Goal: Information Seeking & Learning: Compare options

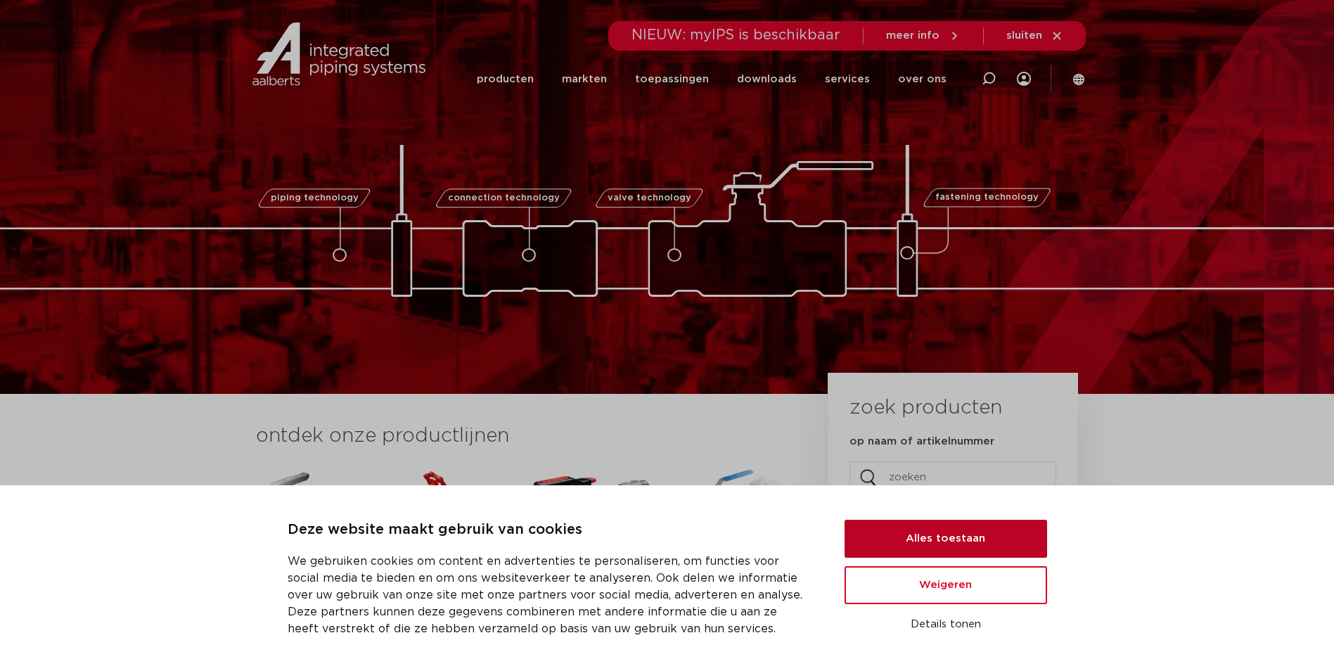
click at [989, 540] on button "Alles toestaan" at bounding box center [945, 539] width 202 height 38
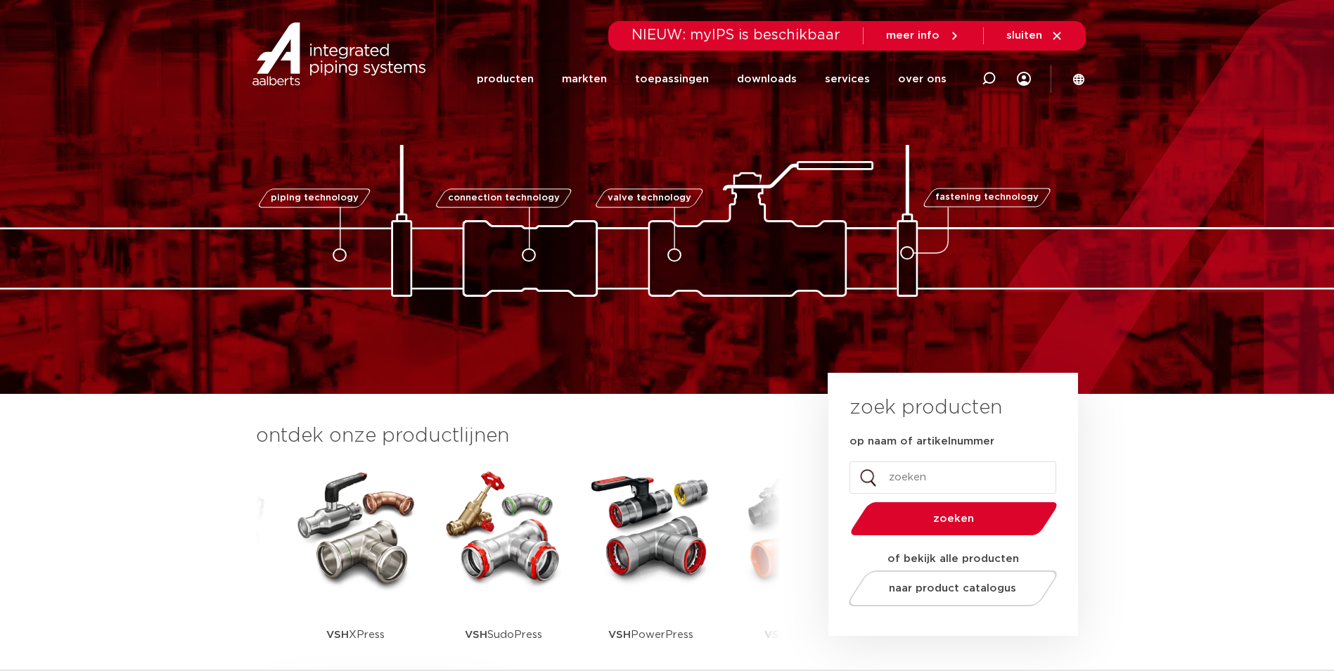
click at [351, 539] on img at bounding box center [355, 527] width 127 height 127
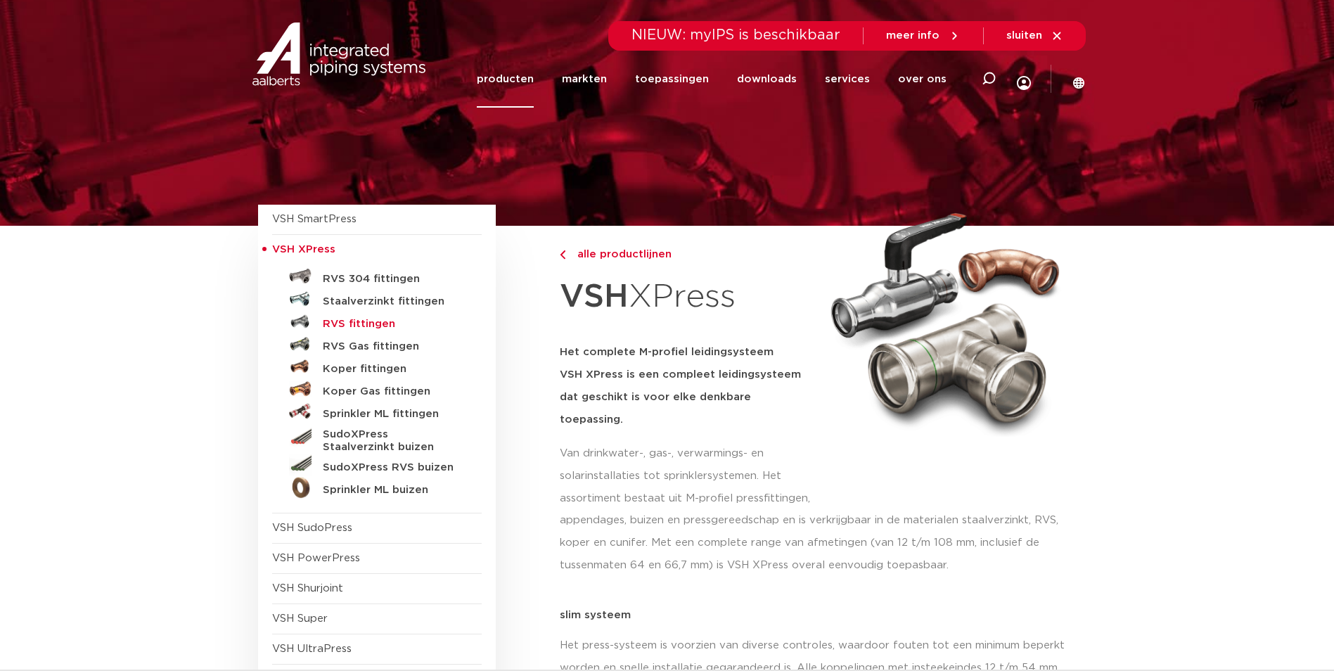
click at [364, 323] on h5 "RVS fittingen" at bounding box center [392, 324] width 139 height 13
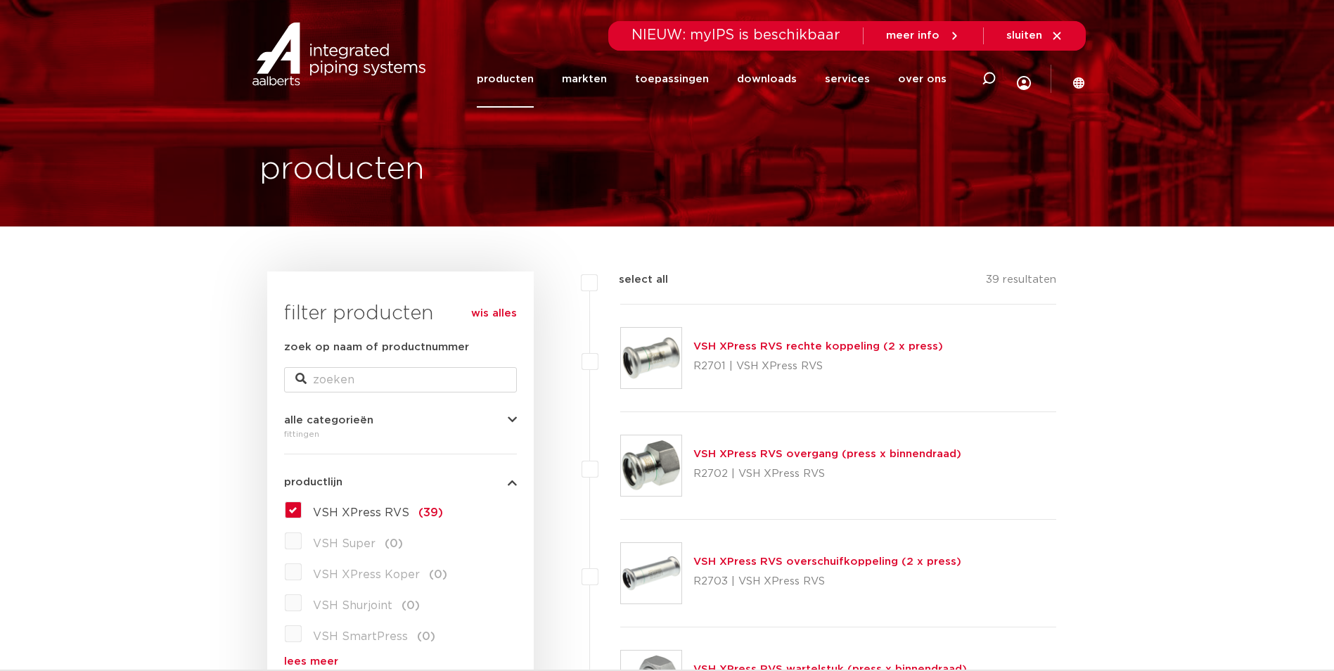
click at [669, 457] on img at bounding box center [651, 465] width 60 height 60
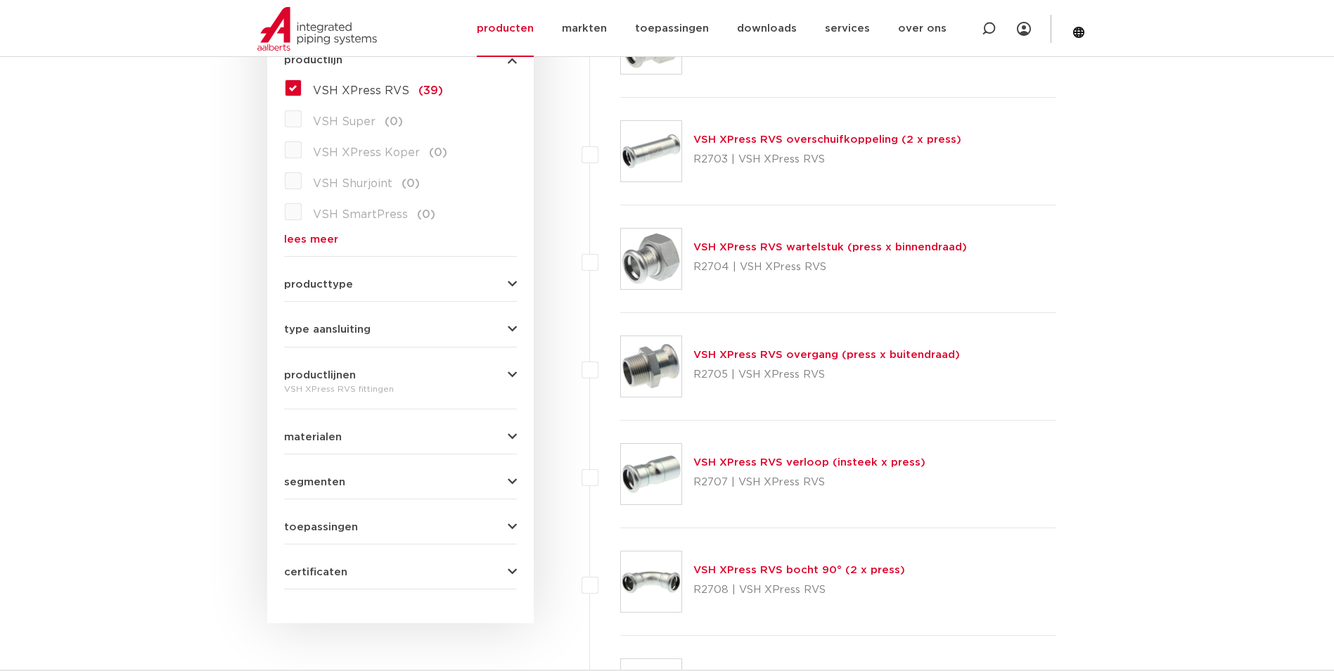
scroll to position [492, 0]
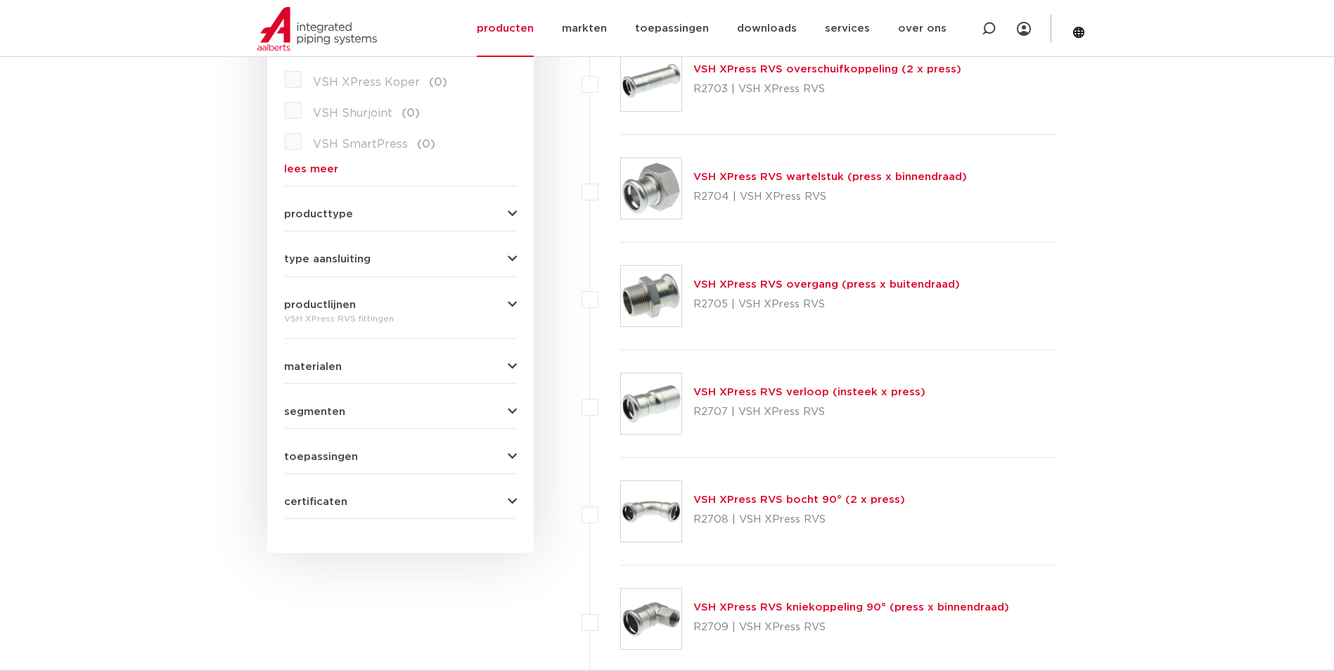
click at [772, 501] on link "VSH XPress RVS bocht 90° (2 x press)" at bounding box center [799, 499] width 212 height 11
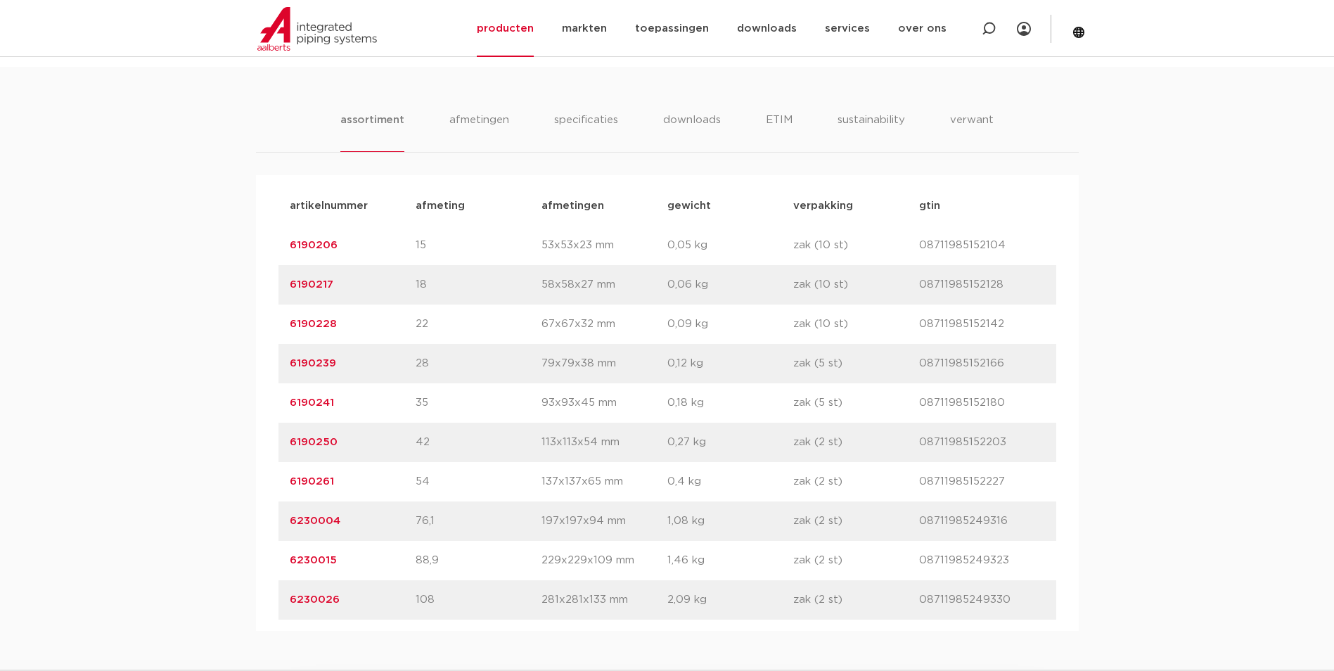
scroll to position [844, 0]
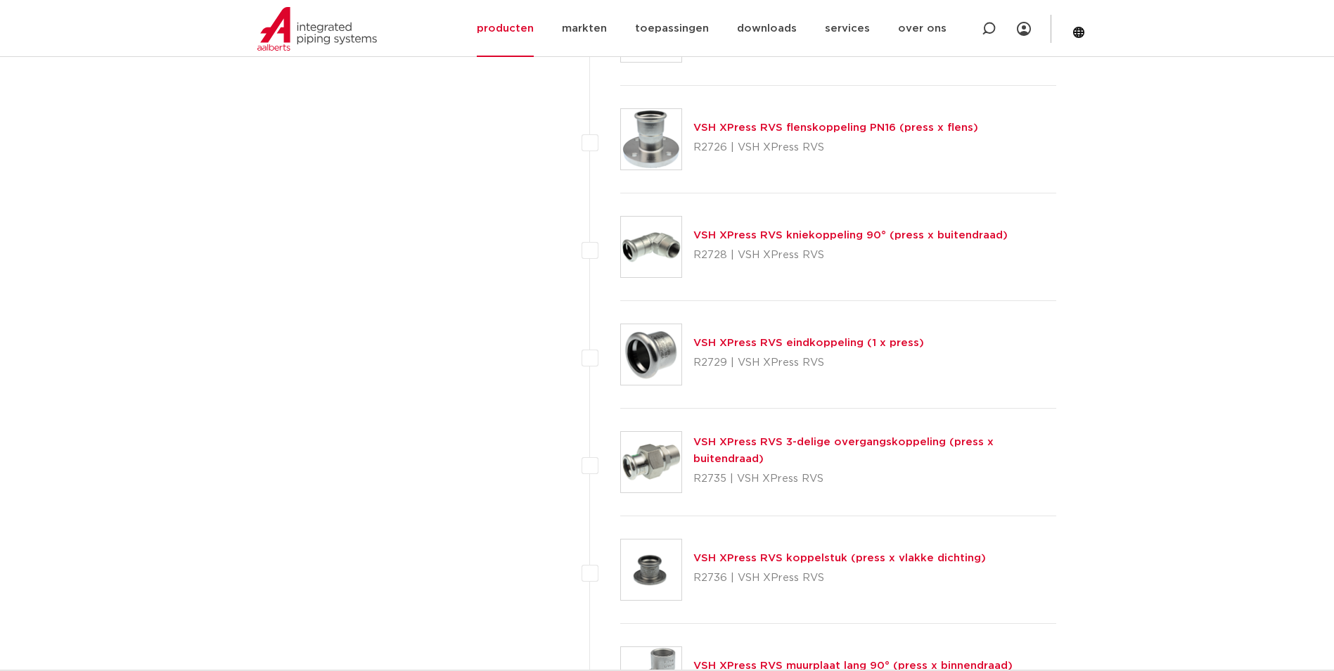
scroll to position [2610, 0]
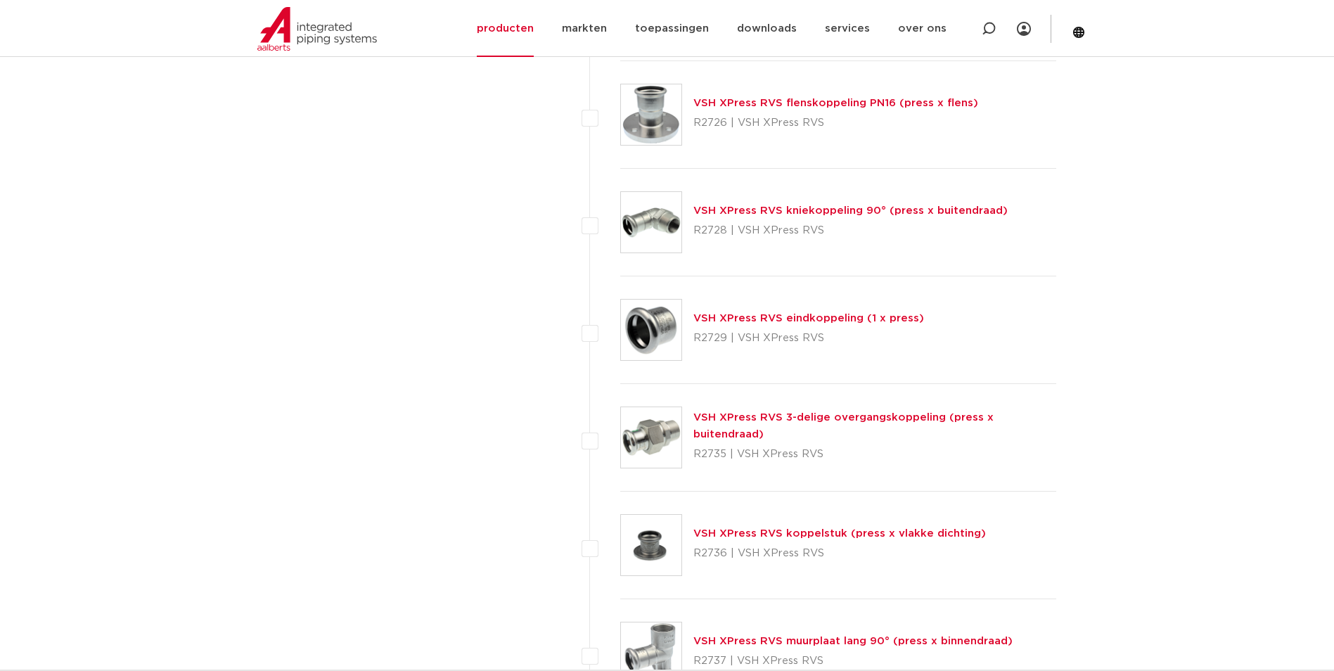
click at [797, 429] on link "VSH XPress RVS 3-delige overgangskoppeling (press x buitendraad)" at bounding box center [843, 425] width 300 height 27
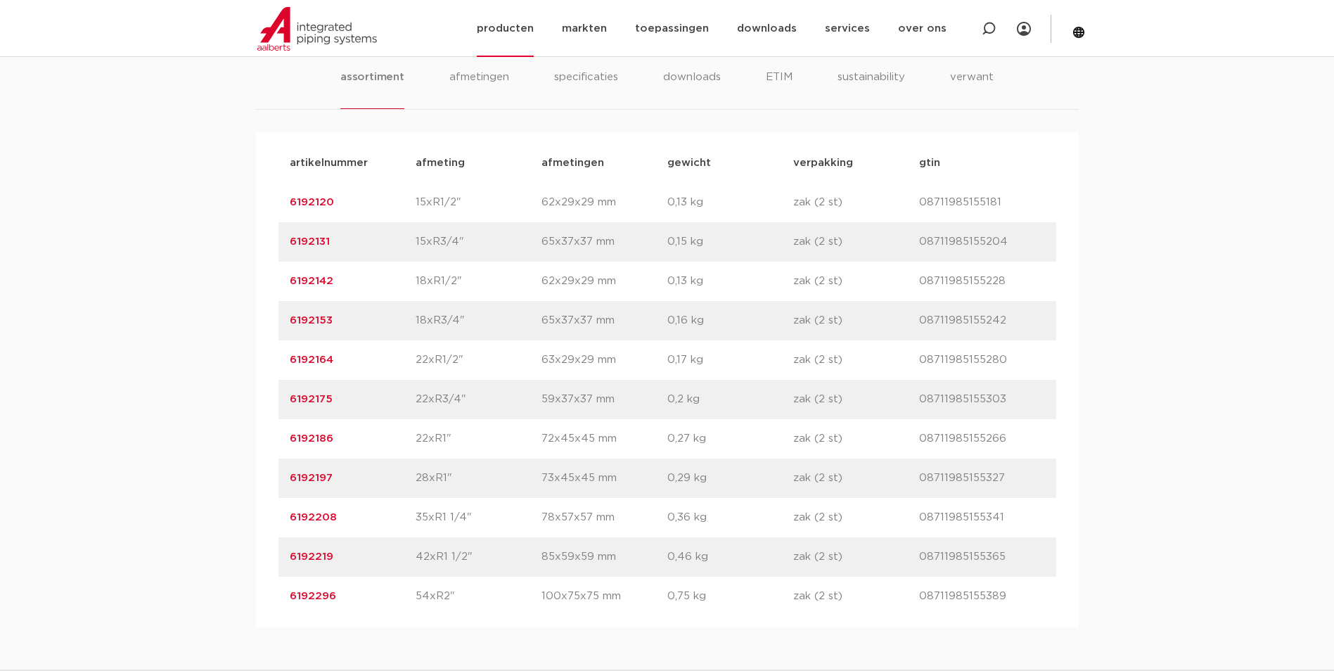
scroll to position [633, 0]
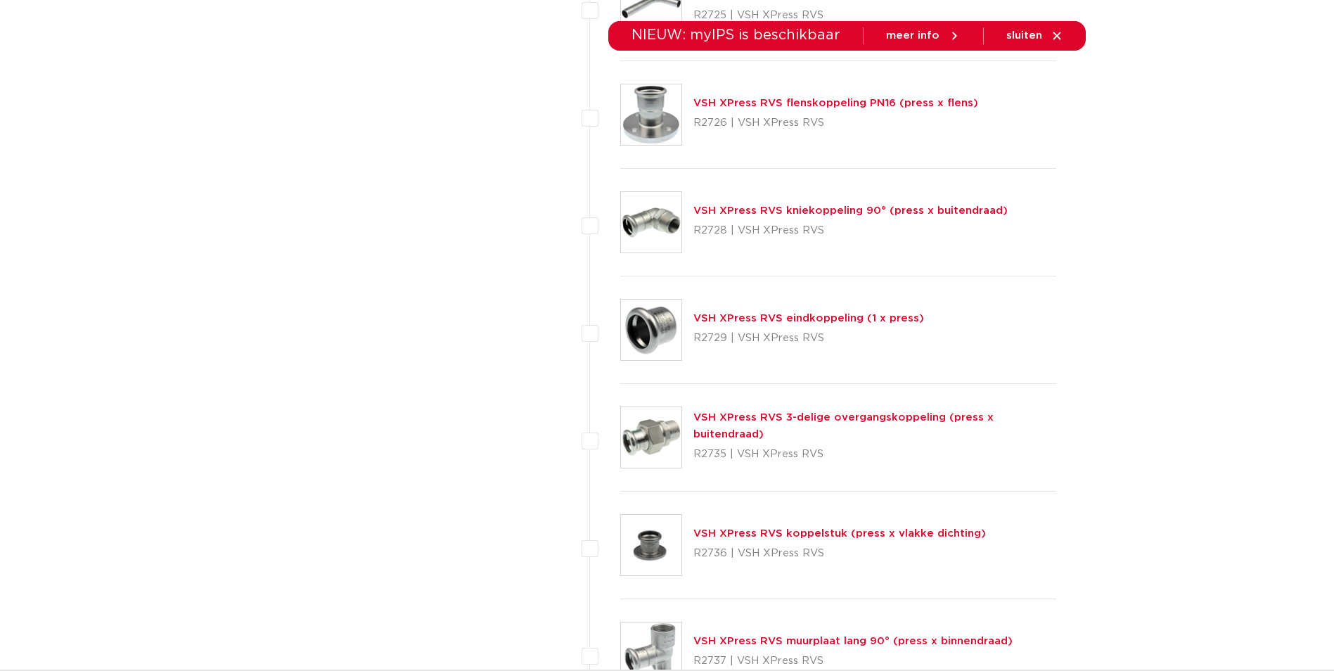
click at [739, 427] on link "VSH XPress RVS 3-delige overgangskoppeling (press x buitendraad)" at bounding box center [843, 425] width 300 height 27
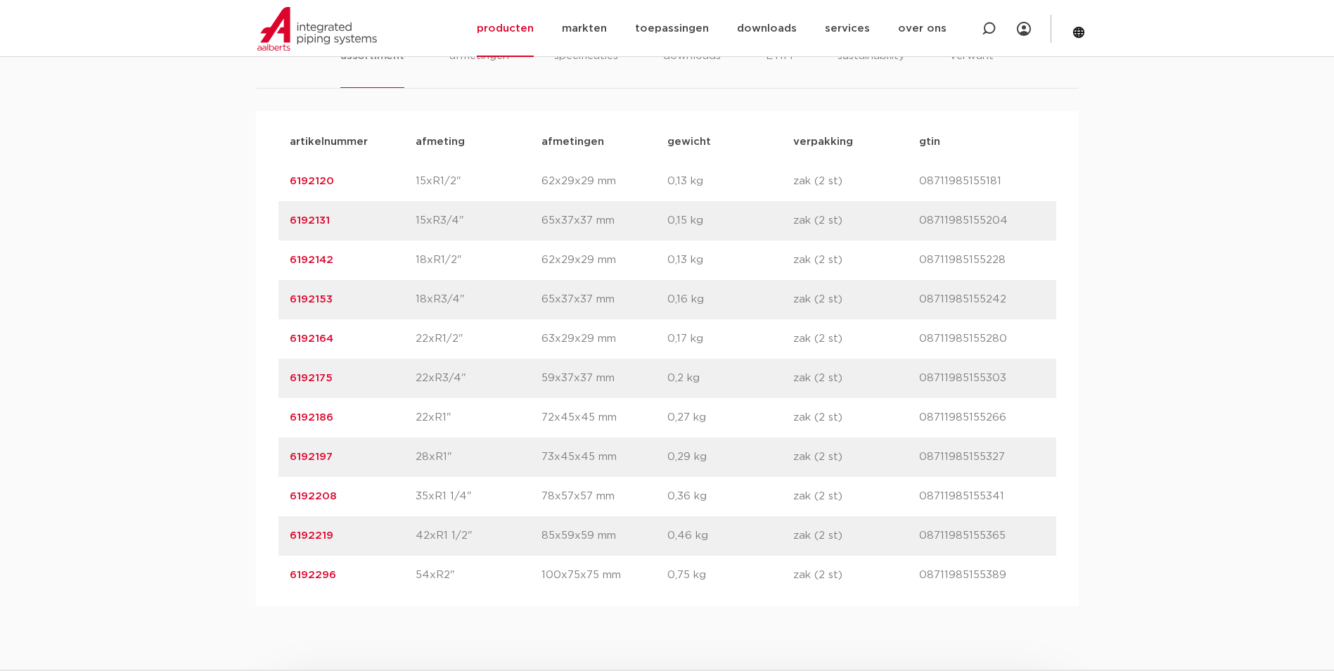
scroll to position [984, 0]
